Goal: Task Accomplishment & Management: Use online tool/utility

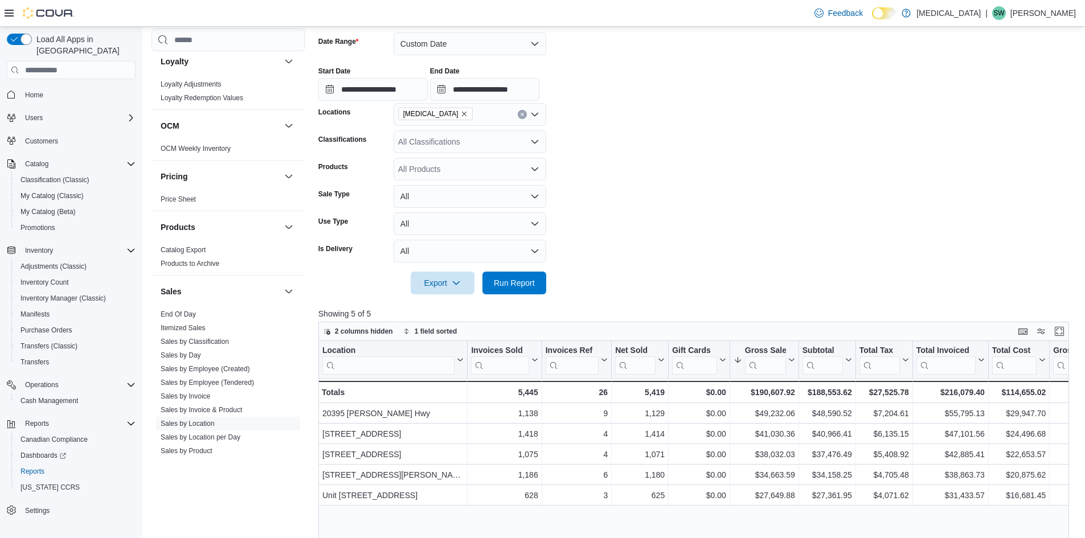
scroll to position [114, 0]
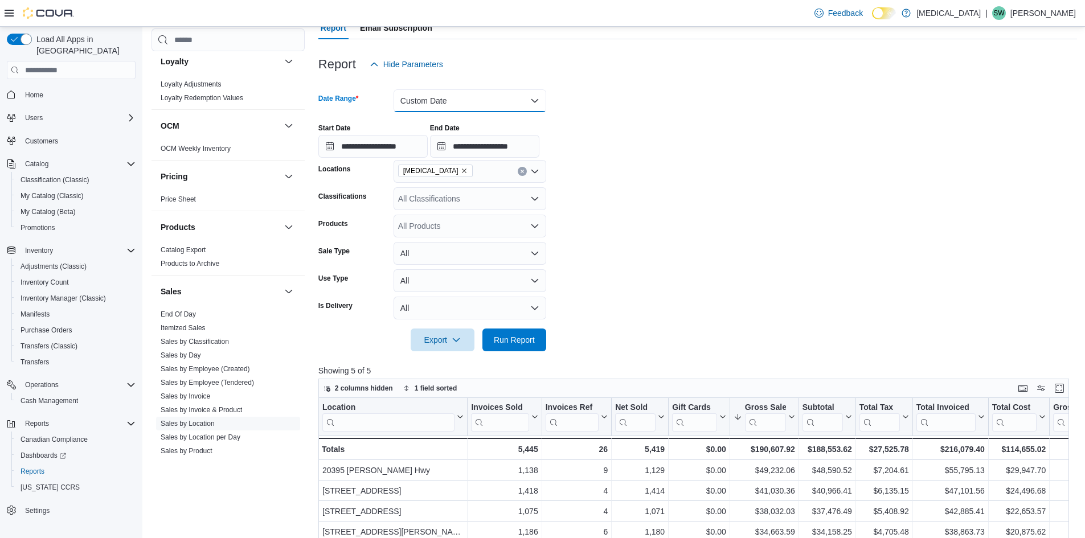
click at [523, 99] on button "Custom Date" at bounding box center [470, 100] width 153 height 23
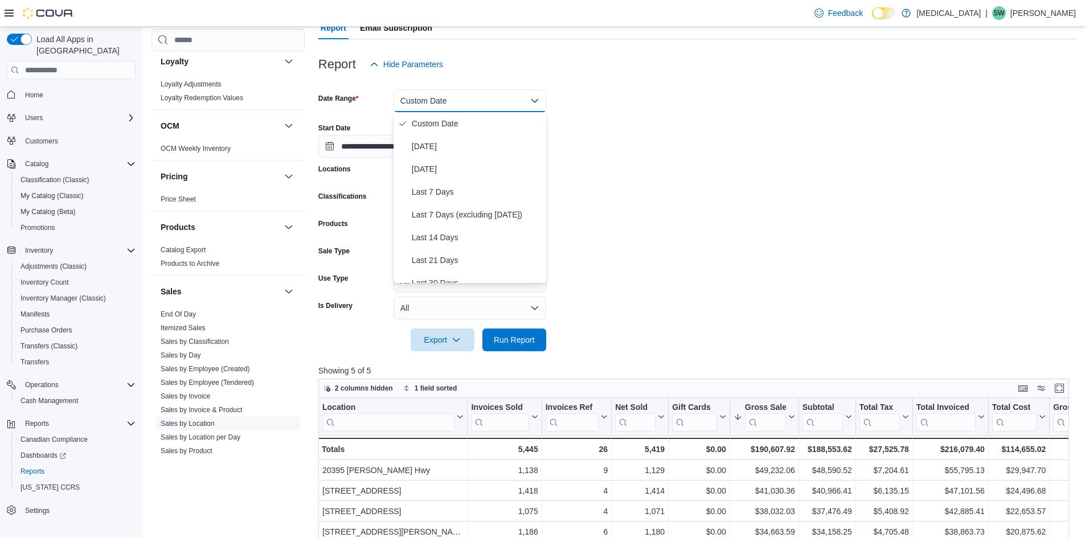
click at [799, 177] on form "**********" at bounding box center [697, 214] width 759 height 276
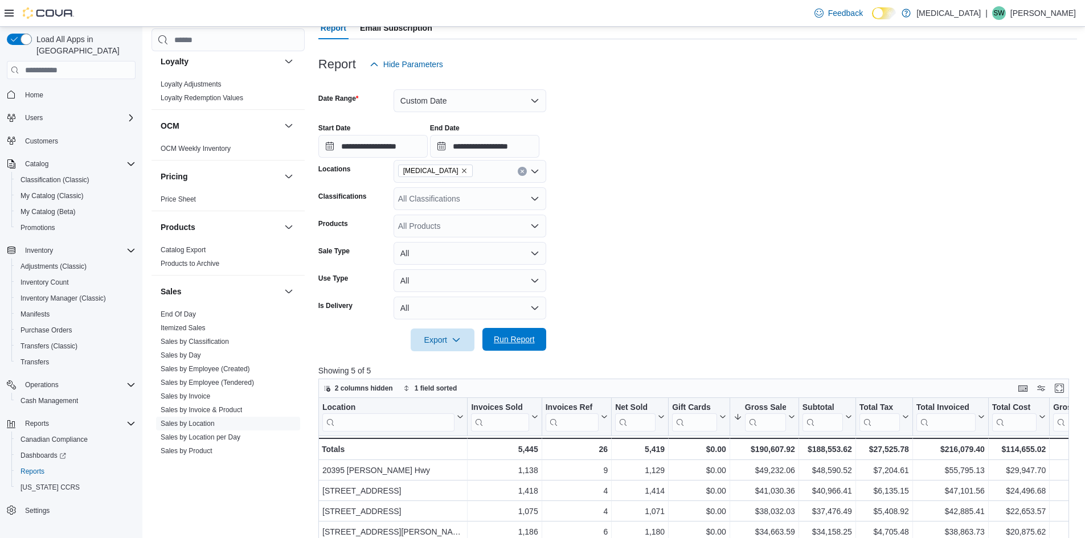
click at [504, 339] on span "Run Report" at bounding box center [514, 339] width 41 height 11
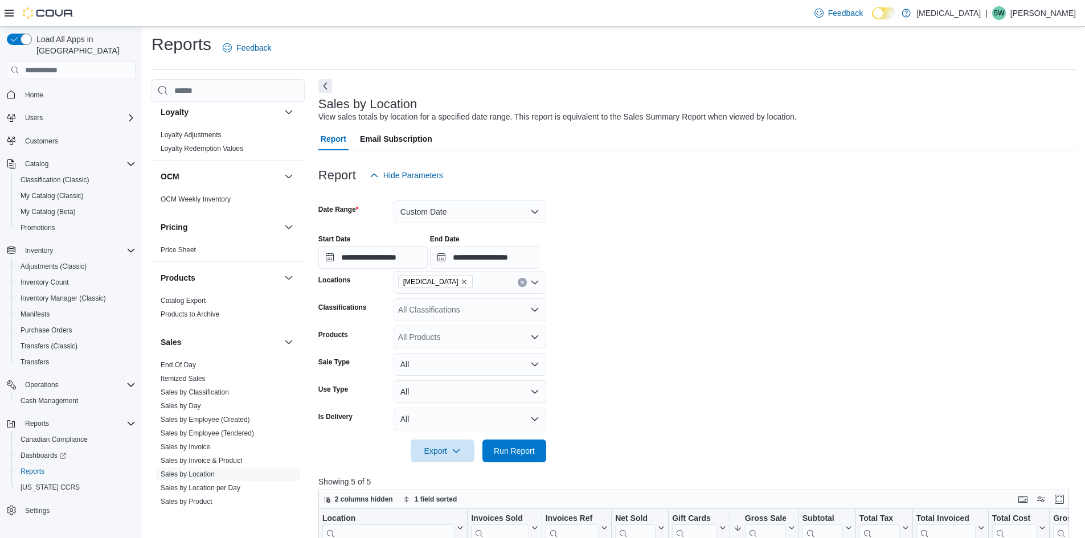
scroll to position [0, 0]
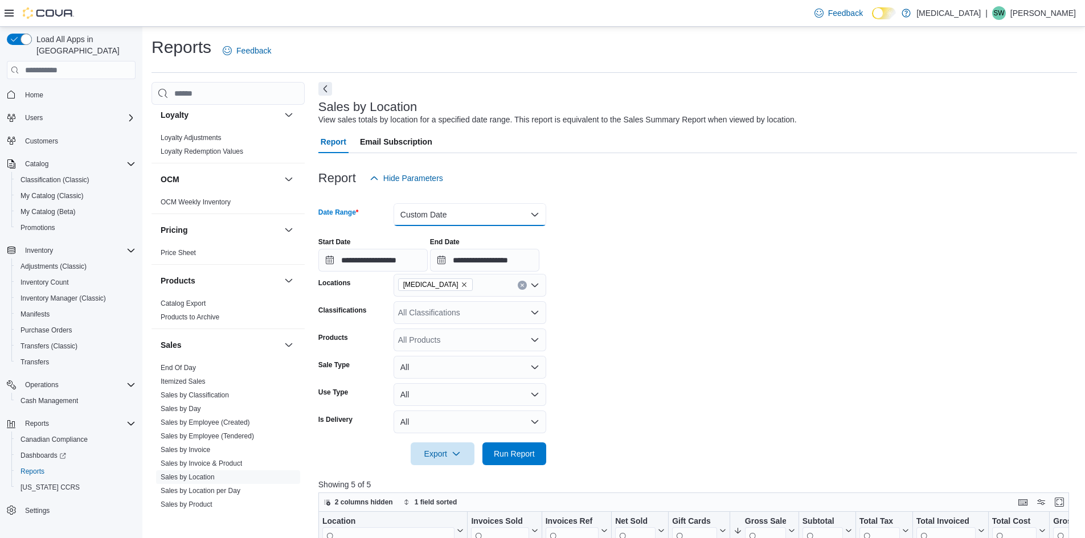
click at [471, 219] on button "Custom Date" at bounding box center [470, 214] width 153 height 23
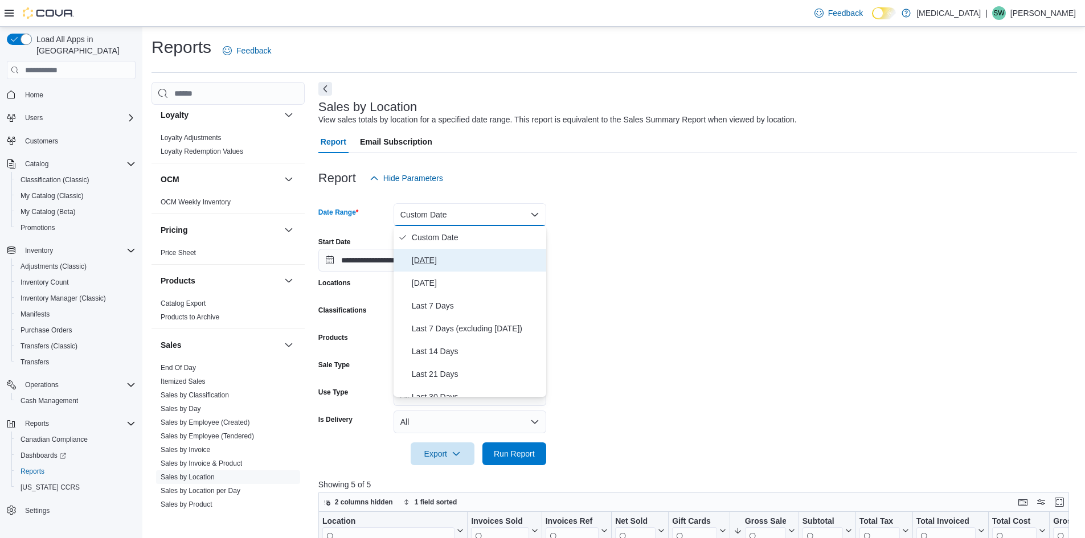
click at [436, 253] on span "Today" at bounding box center [477, 260] width 130 height 14
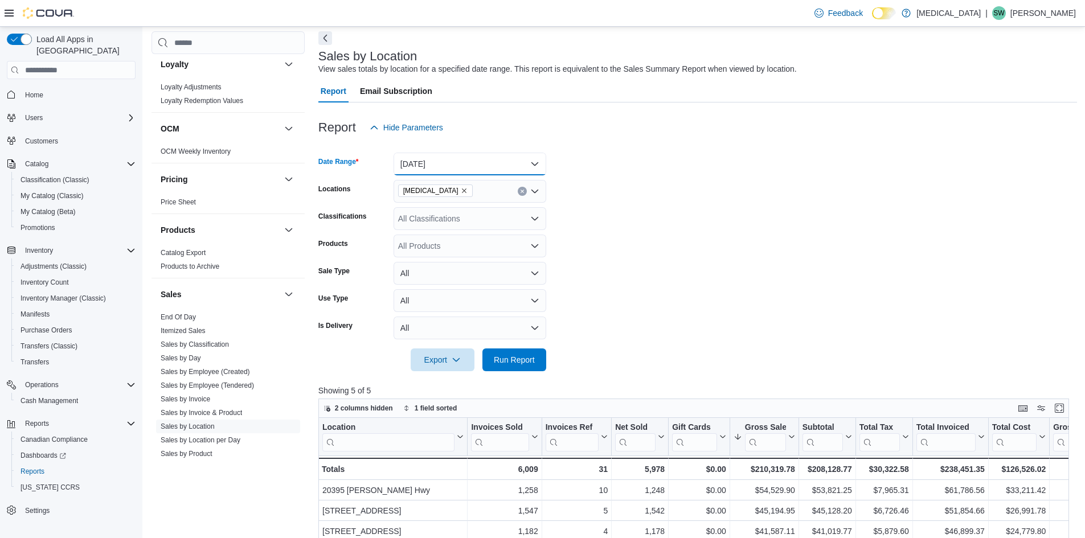
scroll to position [114, 0]
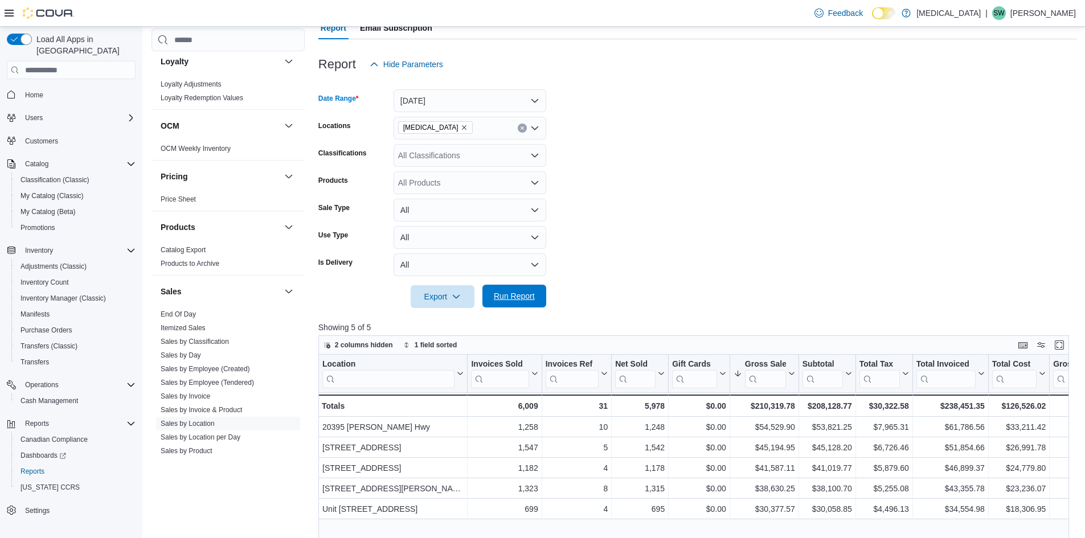
click at [515, 303] on span "Run Report" at bounding box center [514, 296] width 50 height 23
